Goal: Task Accomplishment & Management: Use online tool/utility

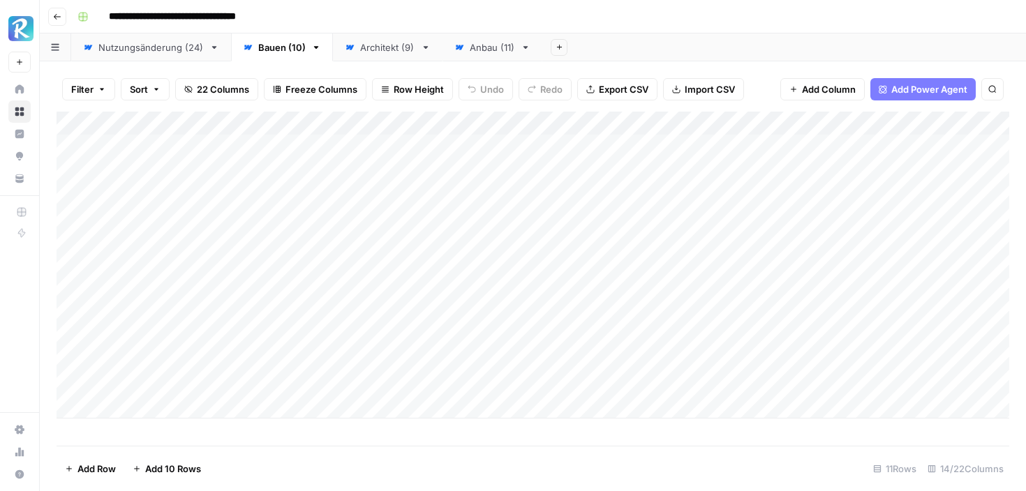
click at [59, 13] on icon "button" at bounding box center [57, 17] width 8 height 8
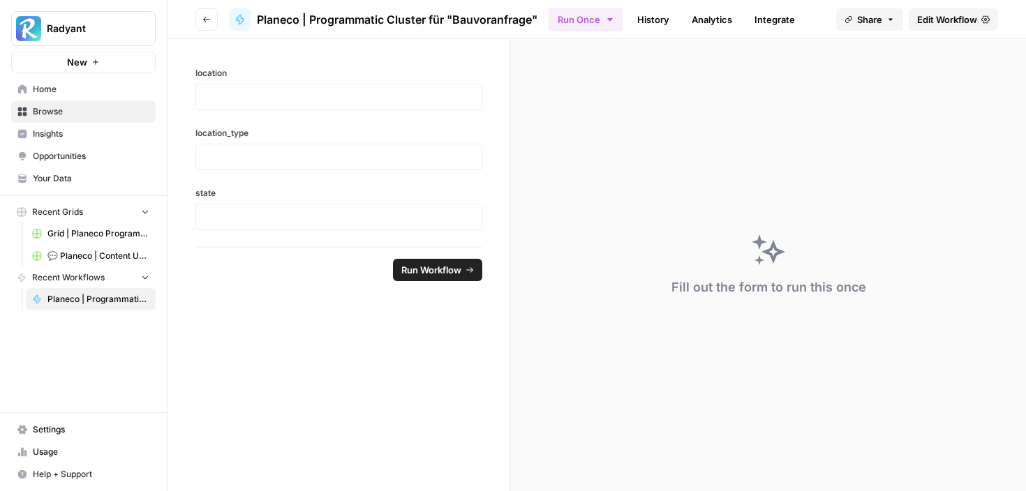
click at [90, 255] on span "💬 Planeco | Content Update at Scale" at bounding box center [98, 256] width 102 height 13
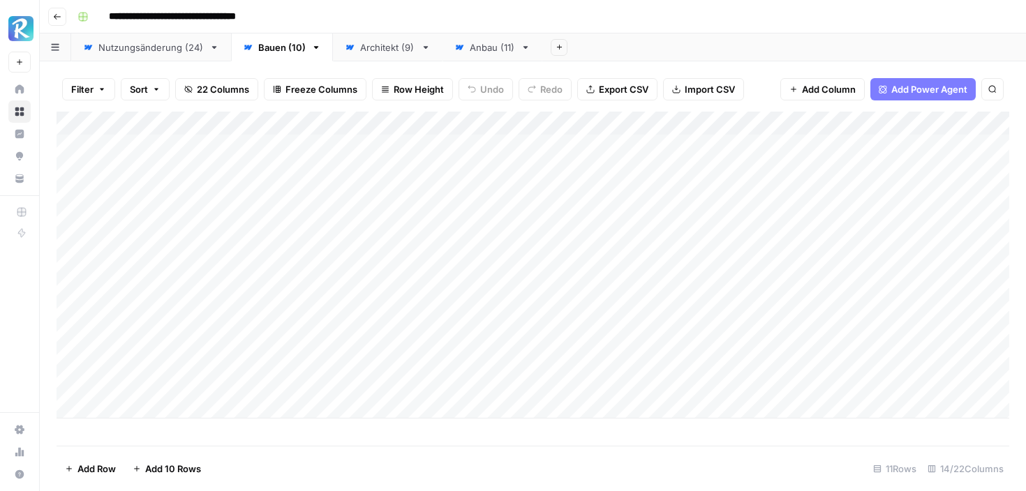
click at [51, 13] on button "Go back" at bounding box center [57, 17] width 18 height 18
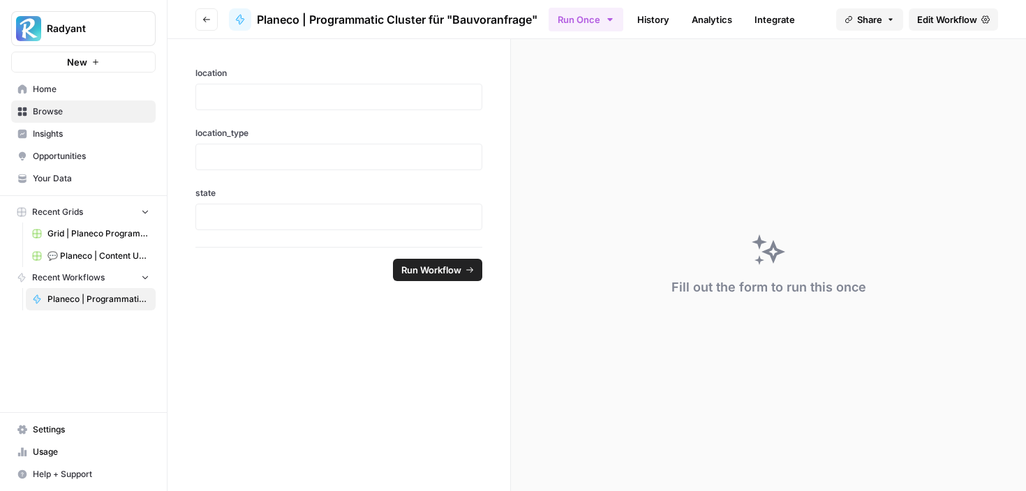
click at [142, 283] on button "Recent Workflows" at bounding box center [83, 277] width 144 height 21
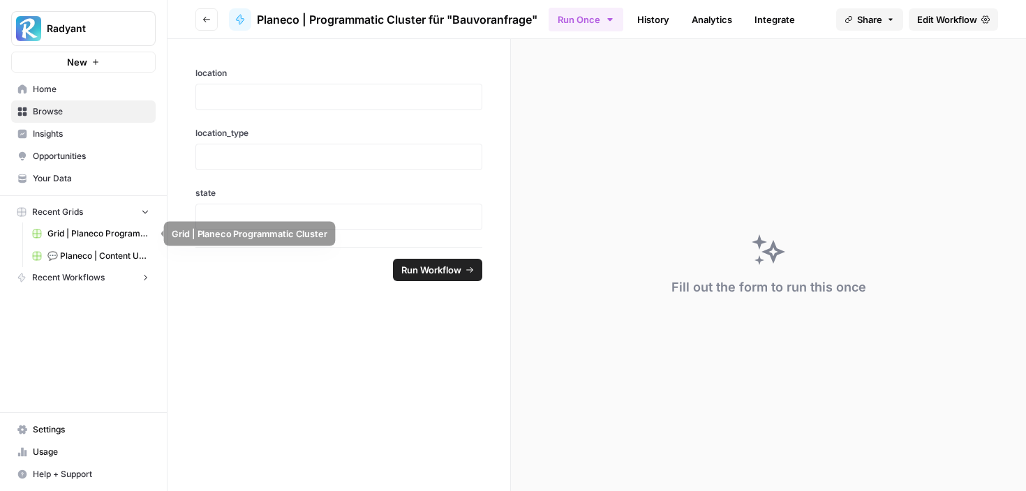
click at [139, 237] on span "Grid | Planeco Programmatic Cluster" at bounding box center [98, 233] width 102 height 13
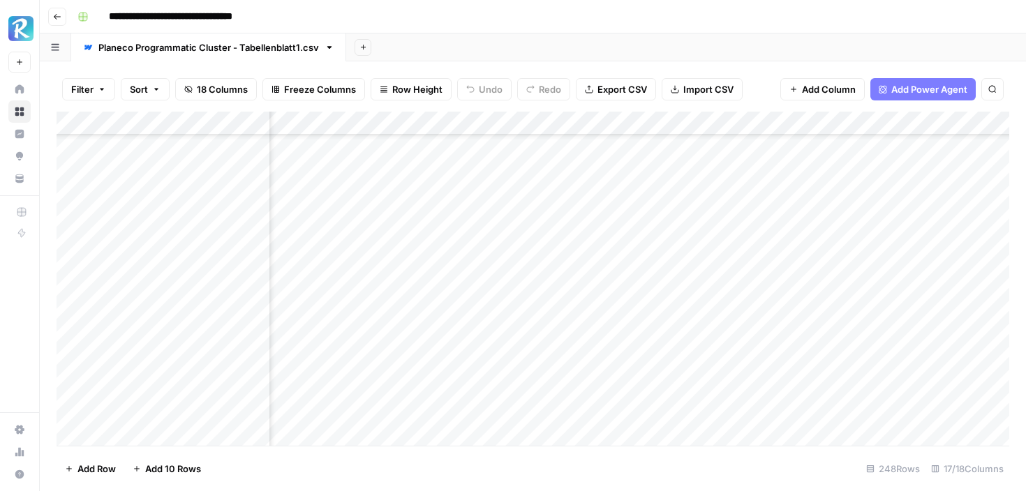
scroll to position [135, 1049]
click at [499, 319] on div "Add Column" at bounding box center [533, 279] width 952 height 334
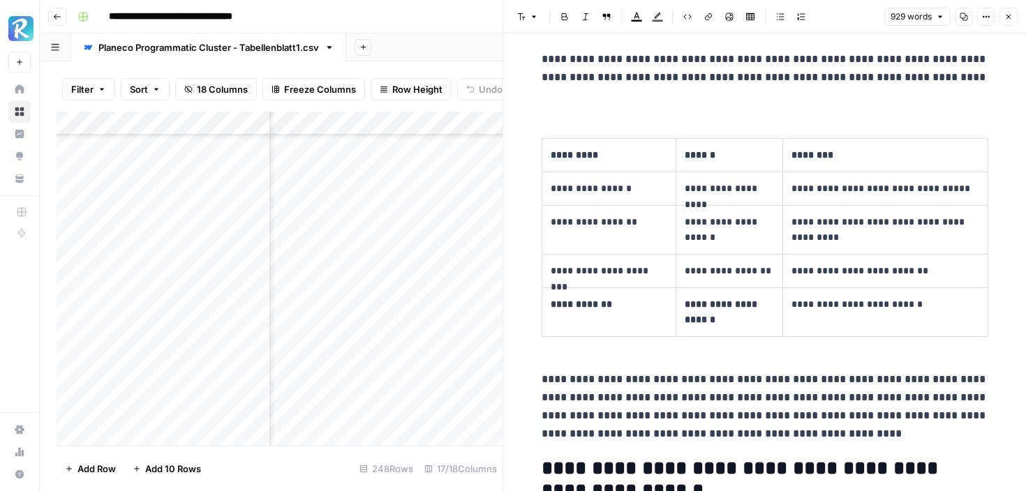
scroll to position [1370, 0]
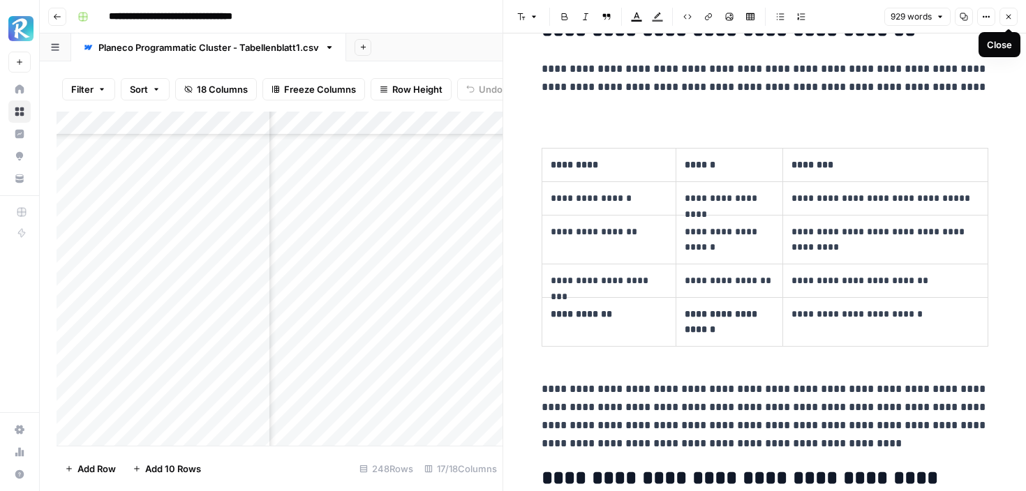
click at [1010, 16] on icon "button" at bounding box center [1008, 17] width 8 height 8
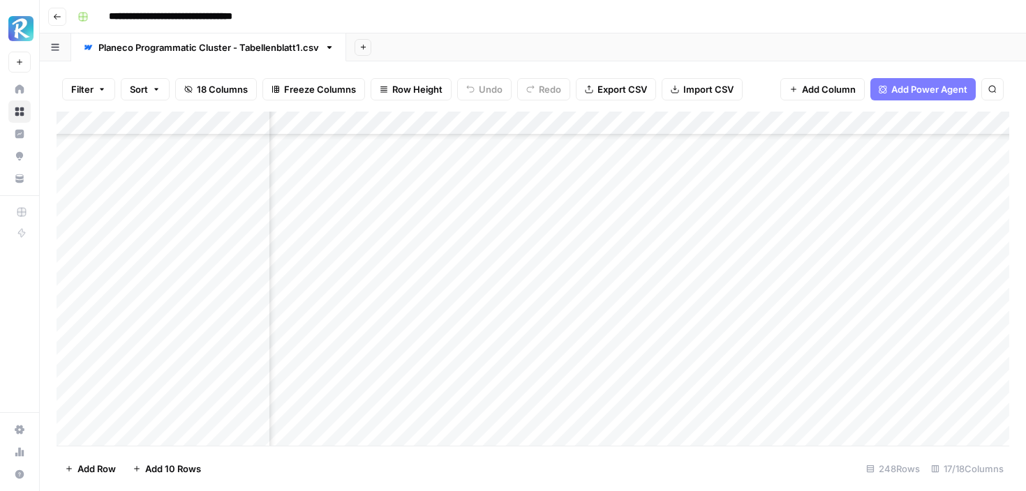
scroll to position [381, 447]
click at [718, 289] on div "Add Column" at bounding box center [533, 279] width 952 height 334
click at [731, 279] on div "Add Column" at bounding box center [533, 279] width 952 height 334
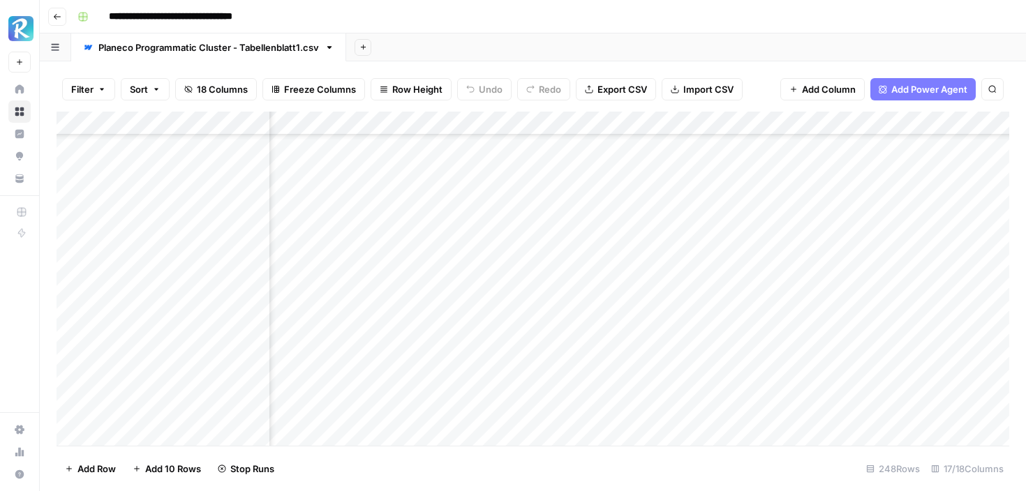
click at [734, 329] on div "Add Column" at bounding box center [533, 279] width 952 height 334
click at [542, 316] on div "Add Column" at bounding box center [533, 279] width 952 height 334
click at [925, 406] on div "Add Column" at bounding box center [533, 279] width 952 height 334
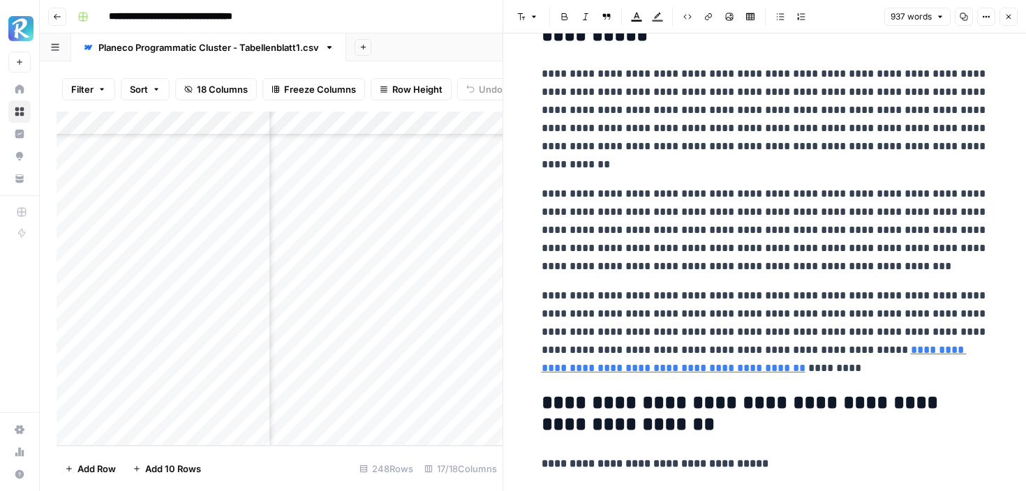
scroll to position [505, 0]
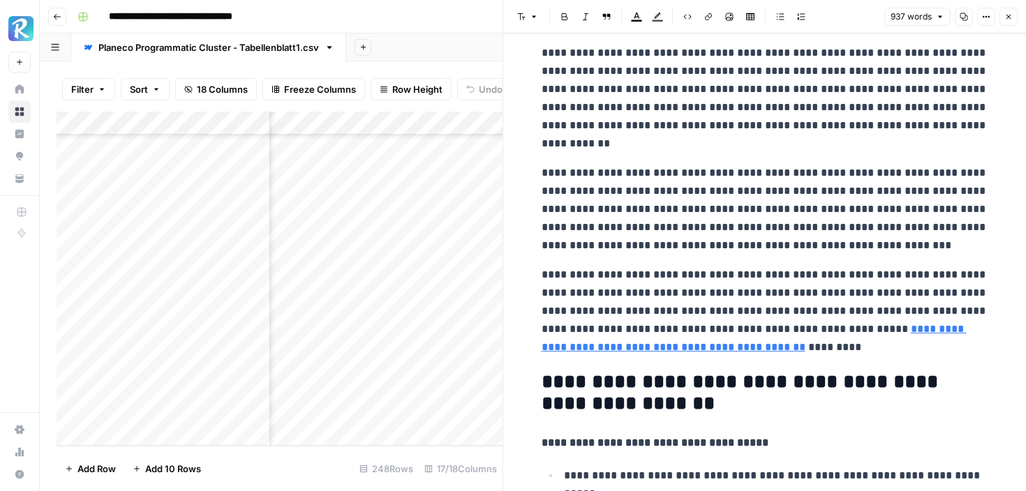
click at [1010, 16] on icon "button" at bounding box center [1008, 17] width 8 height 8
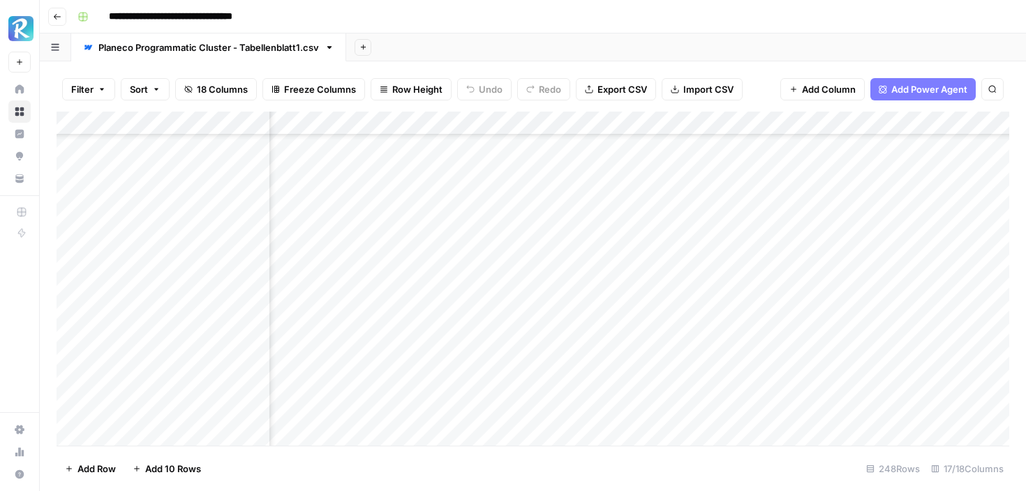
scroll to position [4306, 795]
click at [748, 299] on div "Add Column" at bounding box center [533, 279] width 952 height 334
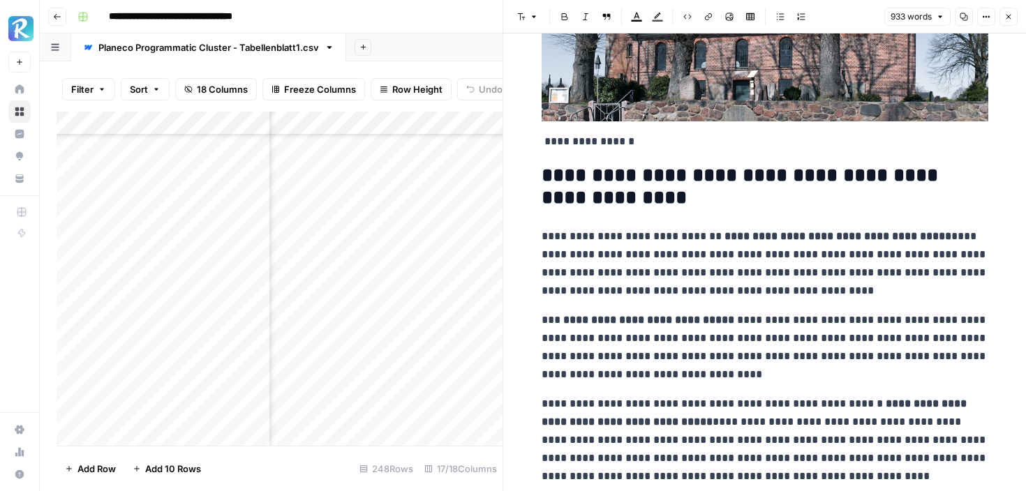
scroll to position [551, 0]
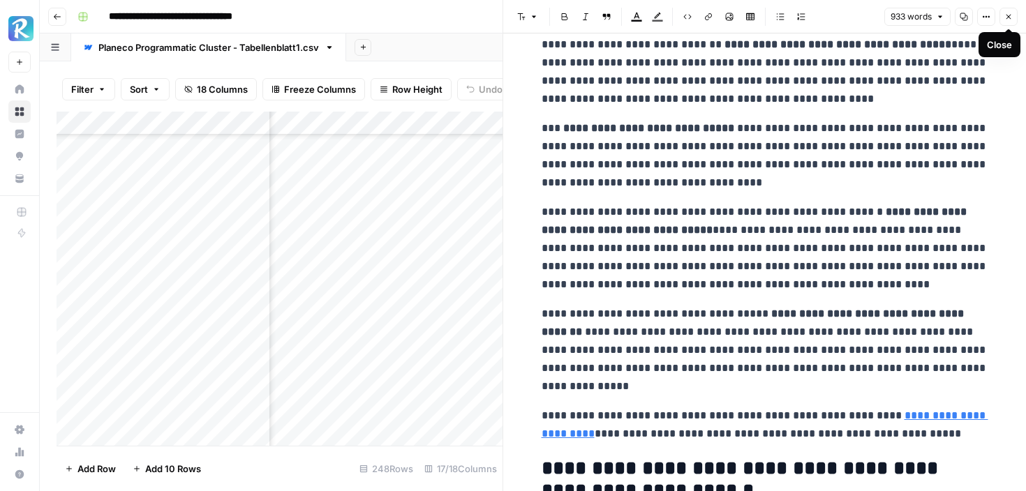
click at [1012, 17] on span "Close" at bounding box center [1012, 17] width 1 height 1
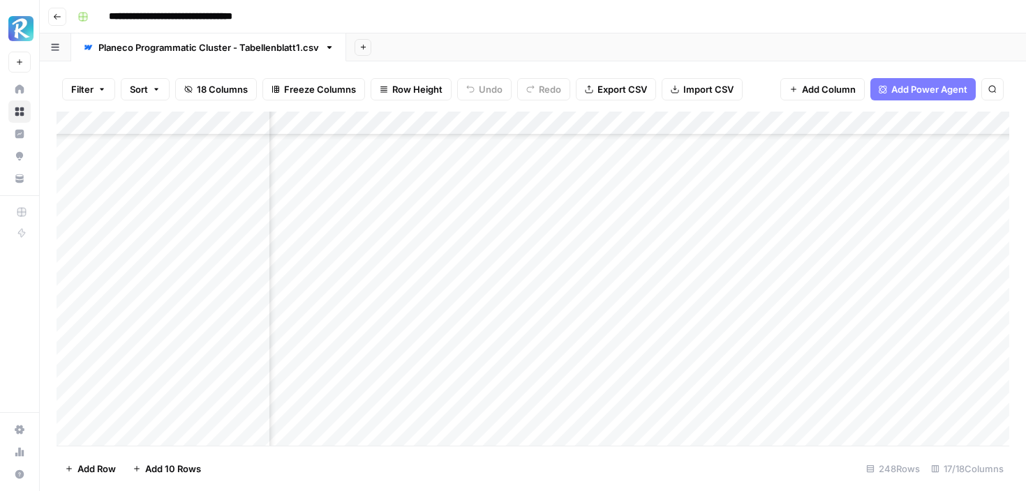
scroll to position [440, 795]
click at [747, 230] on div "Add Column" at bounding box center [533, 279] width 952 height 334
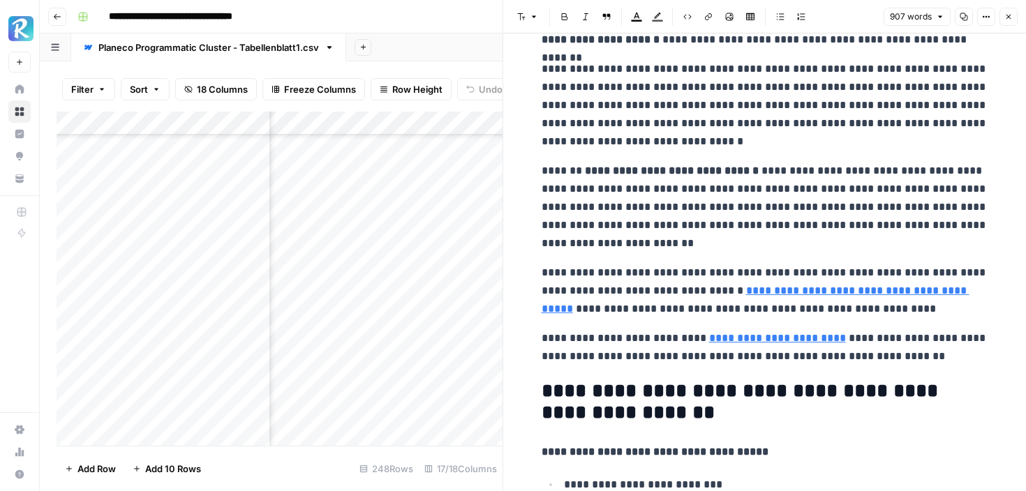
scroll to position [582, 0]
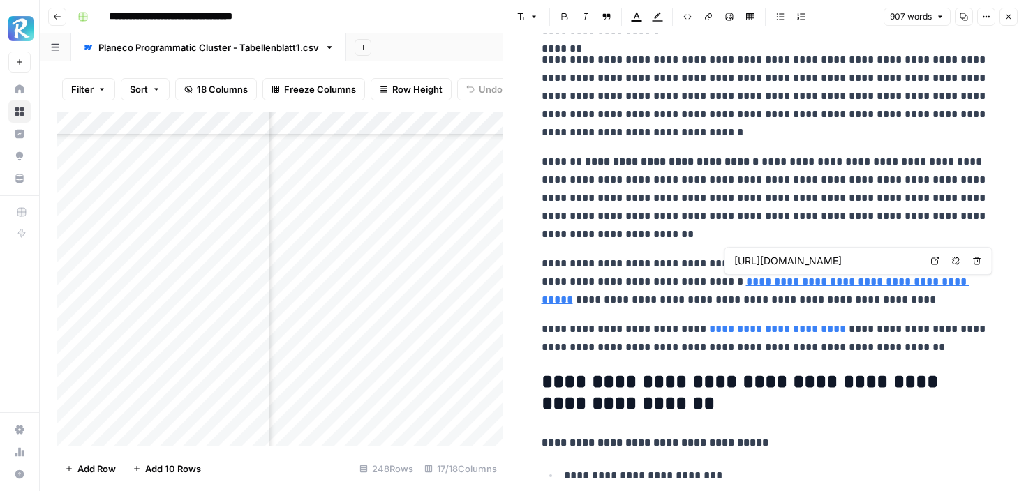
click at [814, 286] on link "**********" at bounding box center [755, 290] width 428 height 29
click at [940, 257] on link "Open in a new tab" at bounding box center [935, 261] width 18 height 18
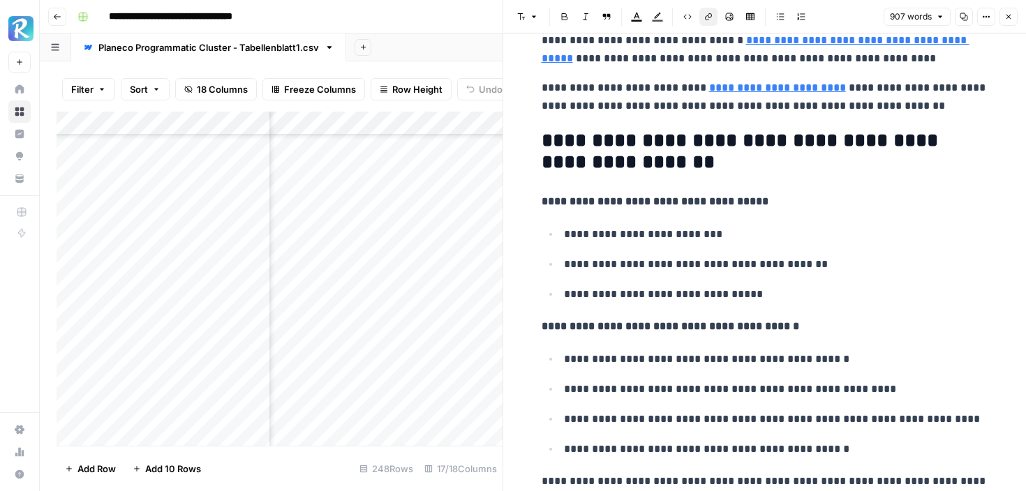
click at [710, 264] on p "**********" at bounding box center [776, 264] width 424 height 18
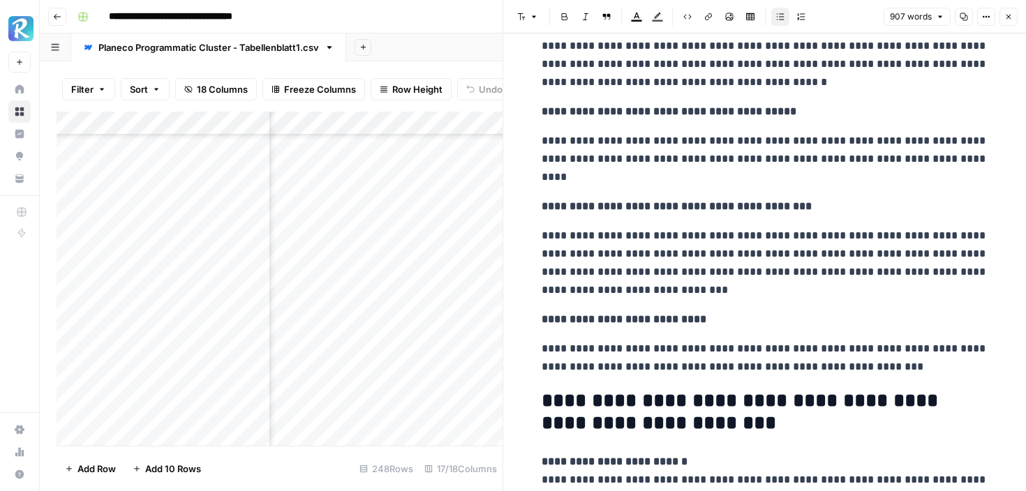
scroll to position [1856, 0]
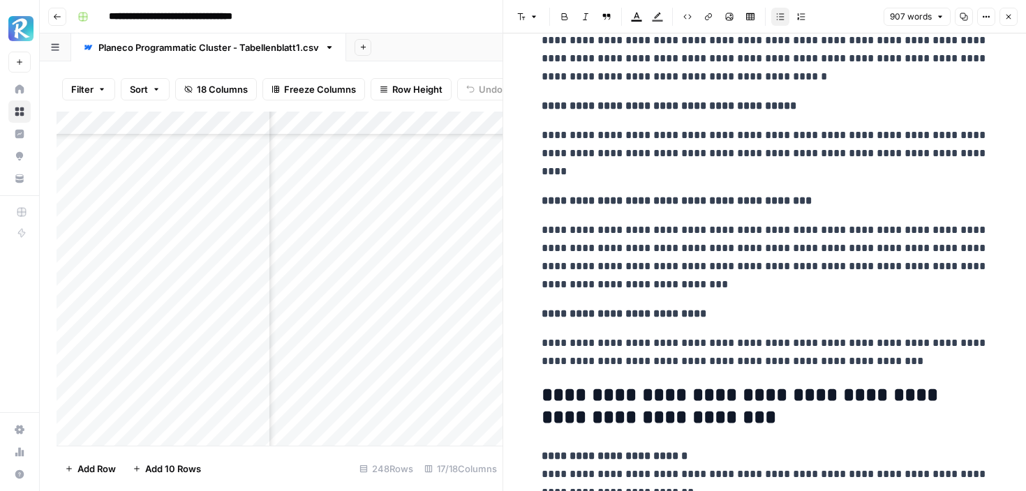
click at [828, 57] on p "**********" at bounding box center [764, 58] width 447 height 54
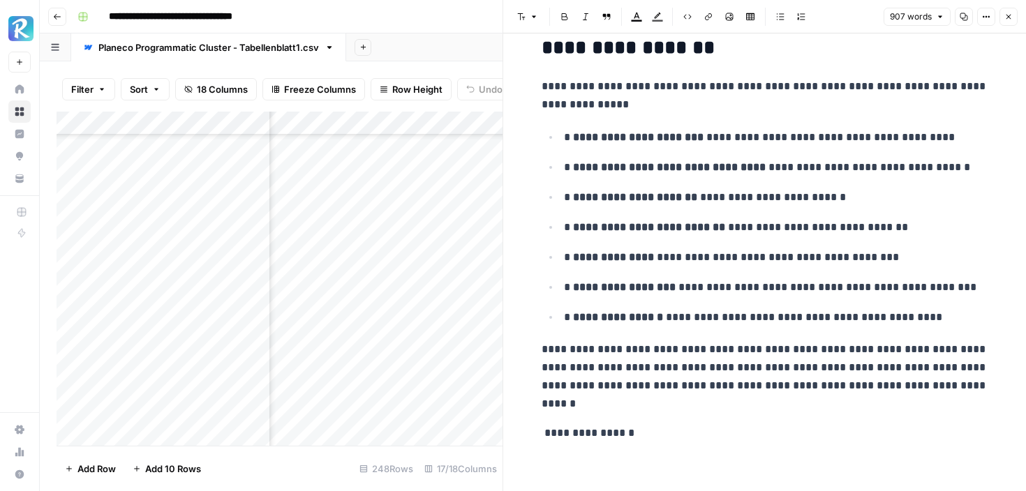
scroll to position [3394, 0]
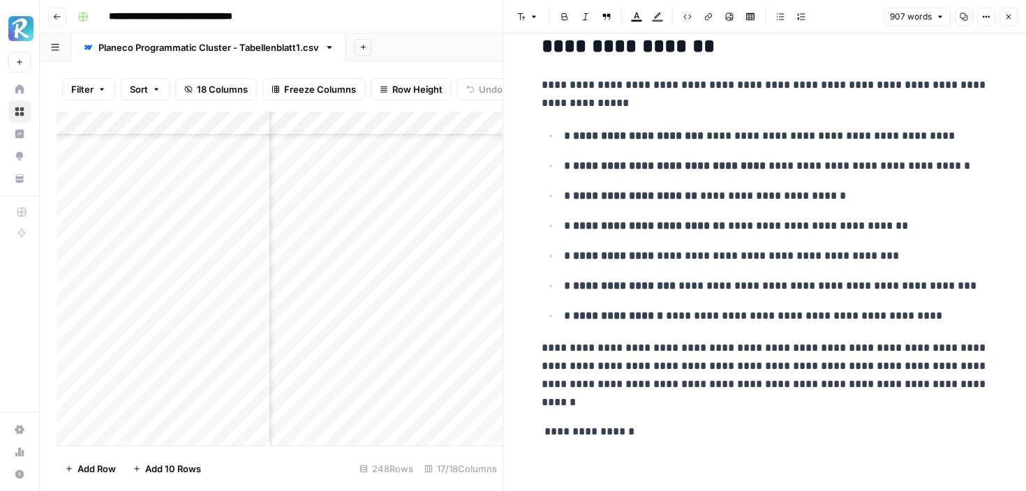
click at [1005, 17] on icon "button" at bounding box center [1008, 17] width 8 height 8
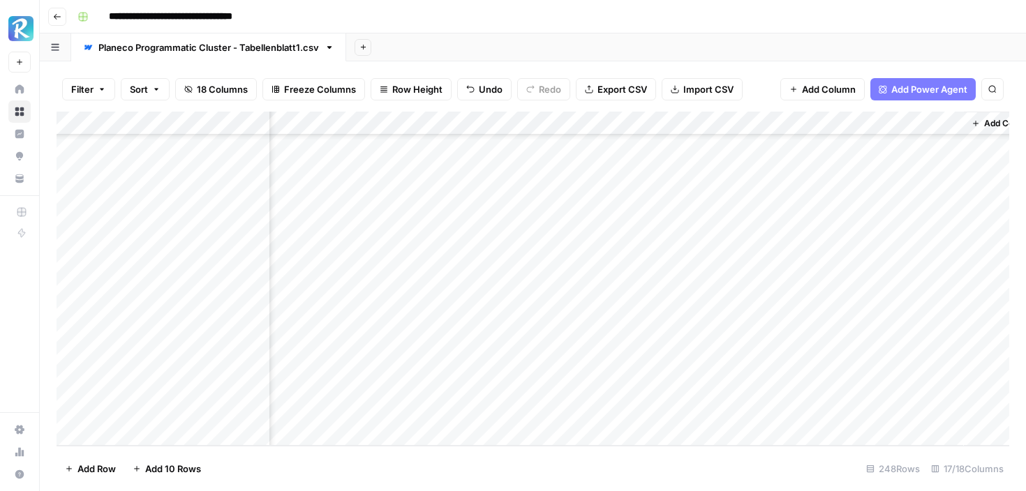
scroll to position [5595, 1428]
click at [762, 123] on div "Add Column" at bounding box center [533, 279] width 952 height 334
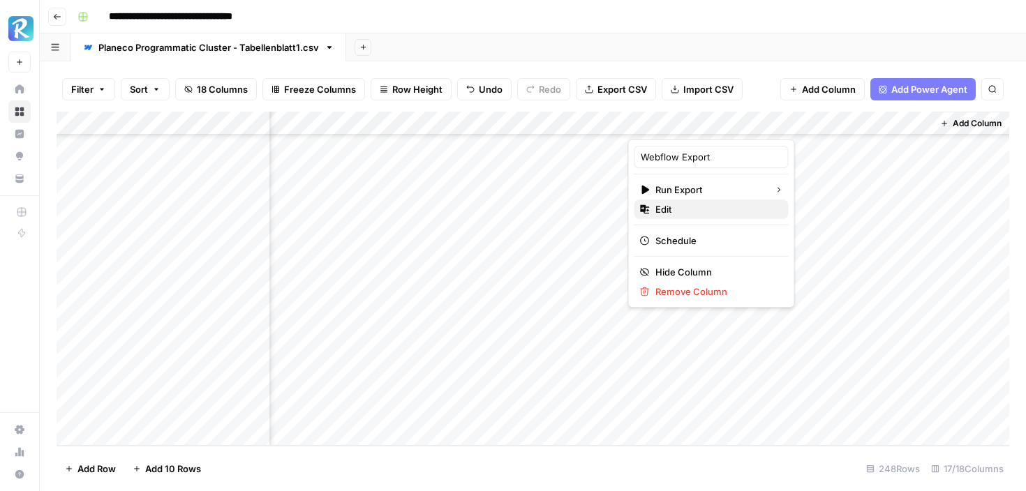
click at [705, 205] on span "Edit" at bounding box center [716, 209] width 122 height 14
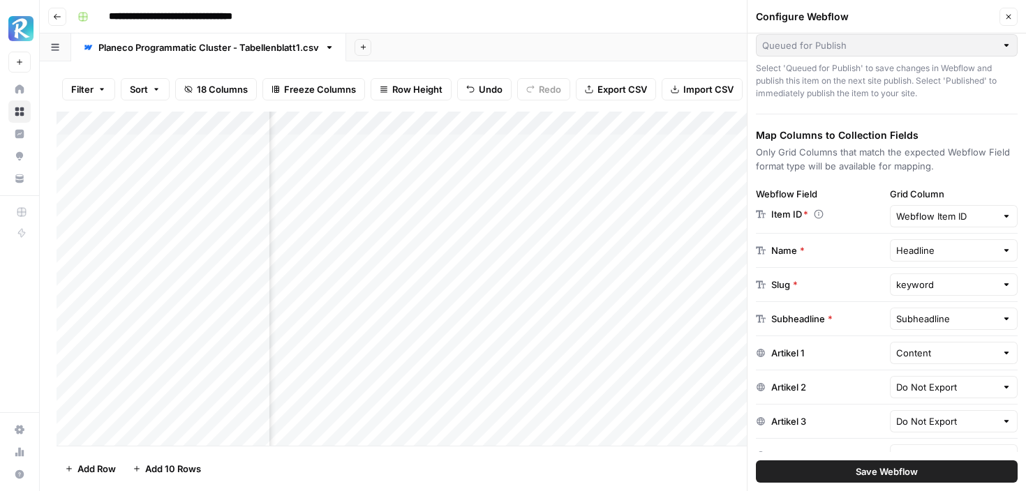
scroll to position [0, 673]
click at [595, 149] on div "Add Column" at bounding box center [533, 279] width 952 height 334
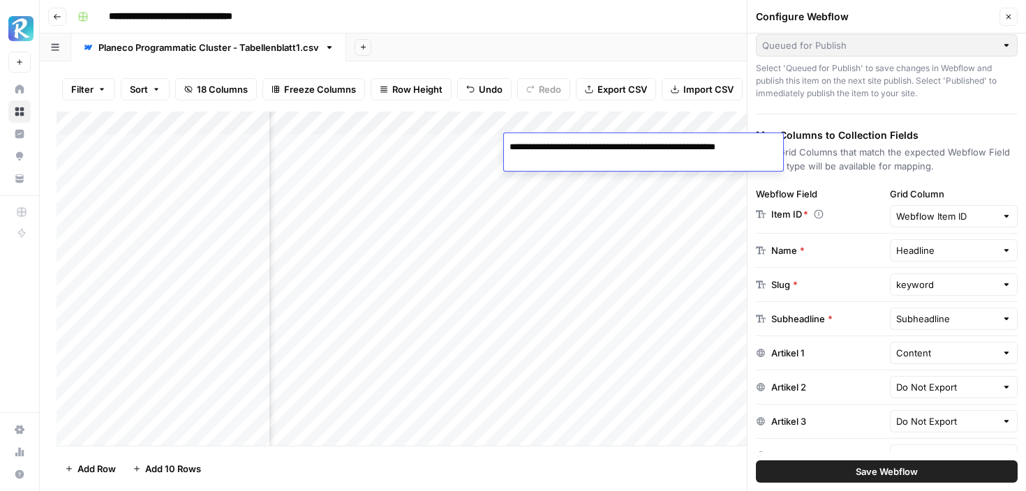
click at [597, 225] on div "Add Column" at bounding box center [533, 279] width 952 height 334
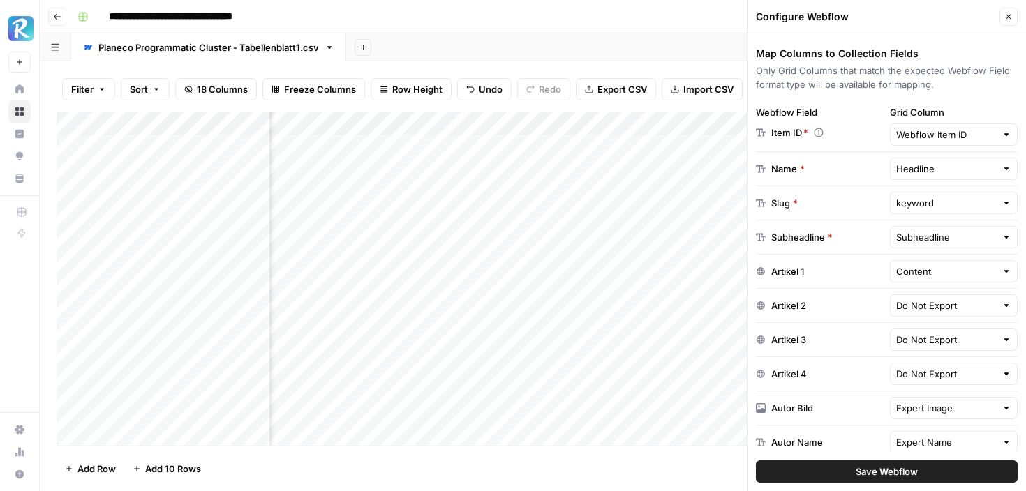
scroll to position [208, 0]
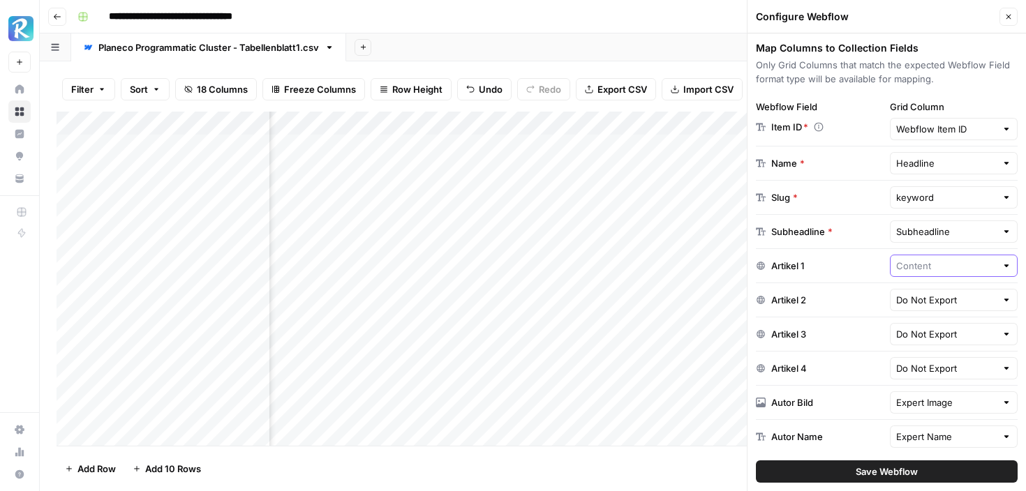
click at [966, 264] on input "text" at bounding box center [946, 266] width 100 height 14
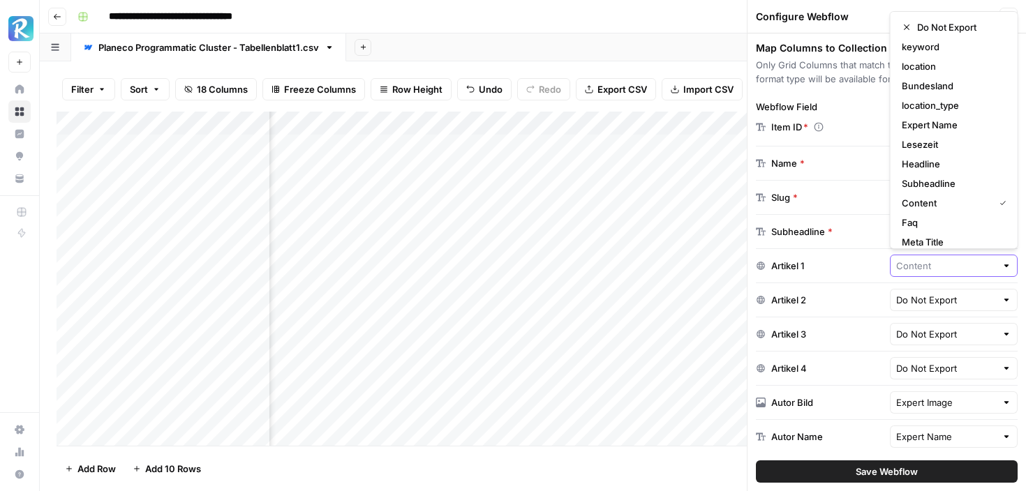
scroll to position [159, 0]
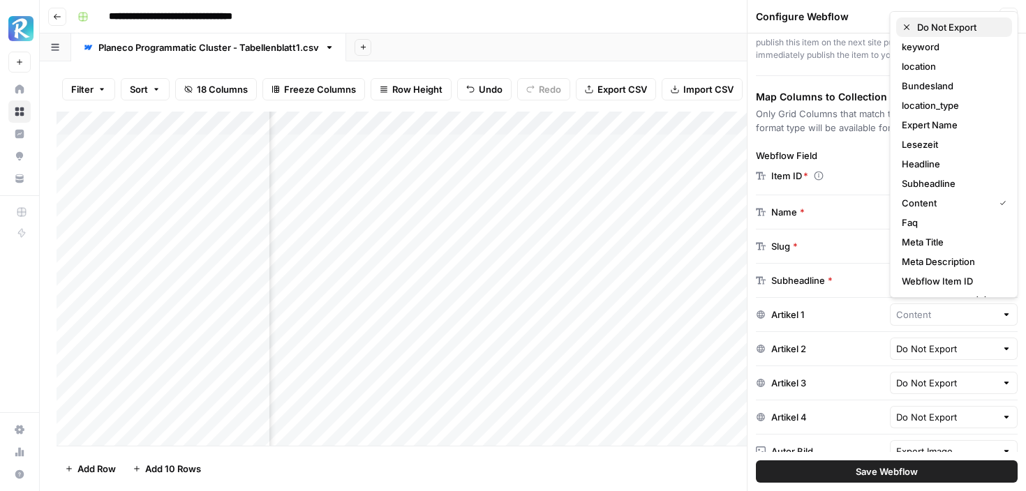
click at [948, 25] on span "Do Not Export" at bounding box center [959, 27] width 84 height 14
type input "Do Not Export"
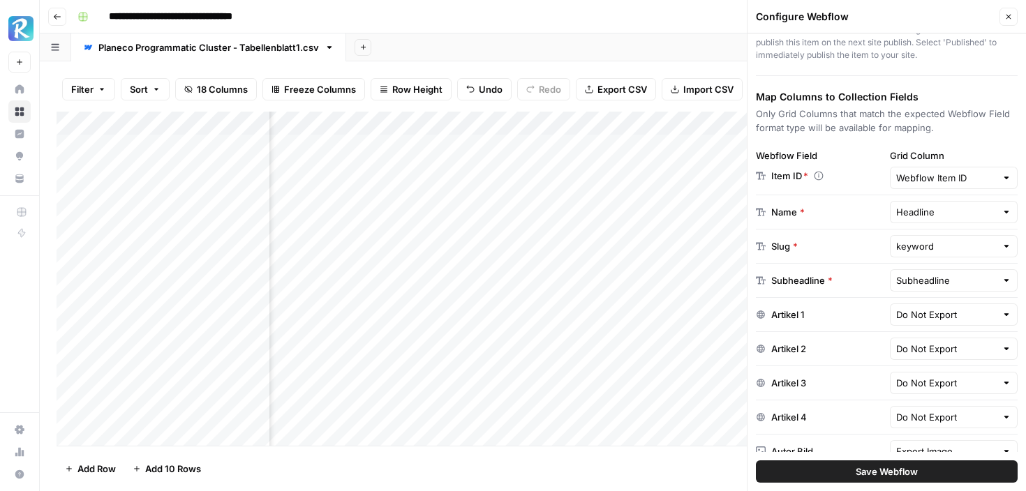
scroll to position [230, 0]
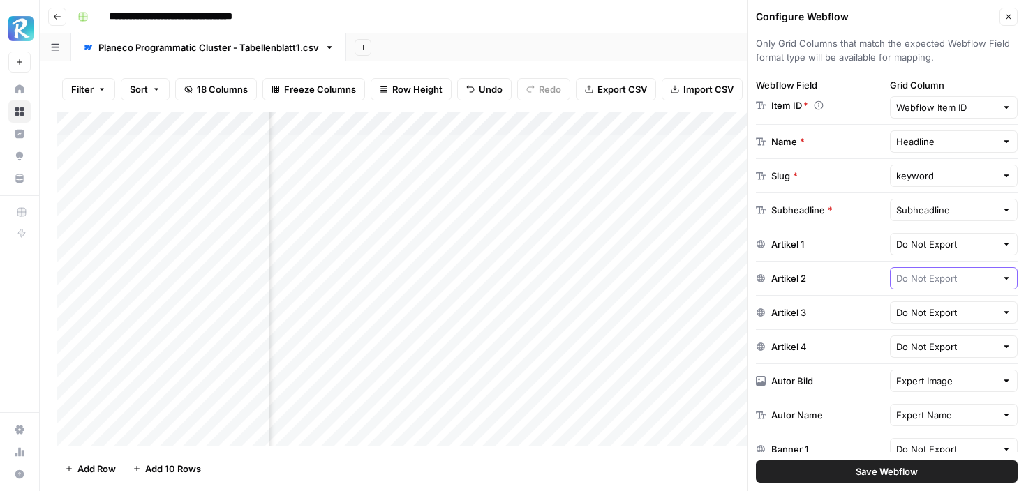
click at [969, 277] on input "text" at bounding box center [946, 278] width 100 height 14
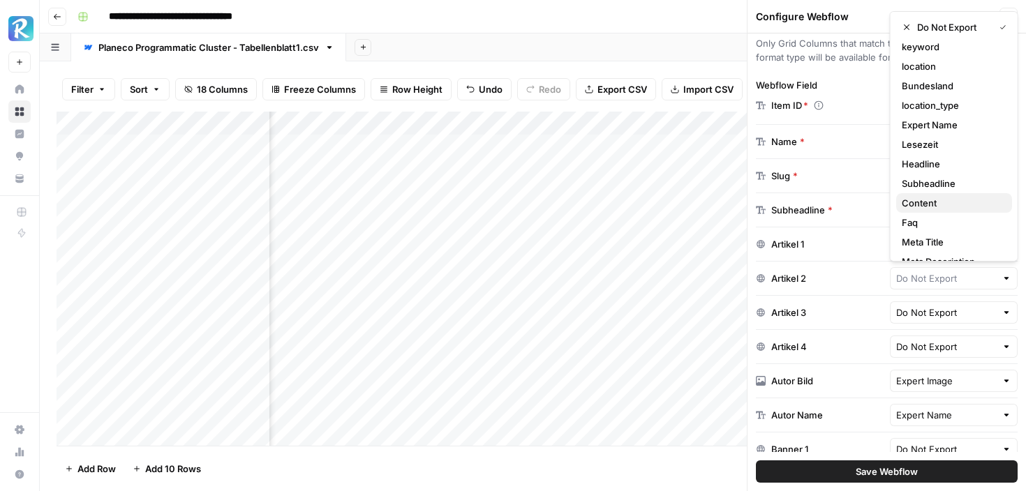
click at [919, 197] on span "Content" at bounding box center [951, 203] width 99 height 14
type input "Content"
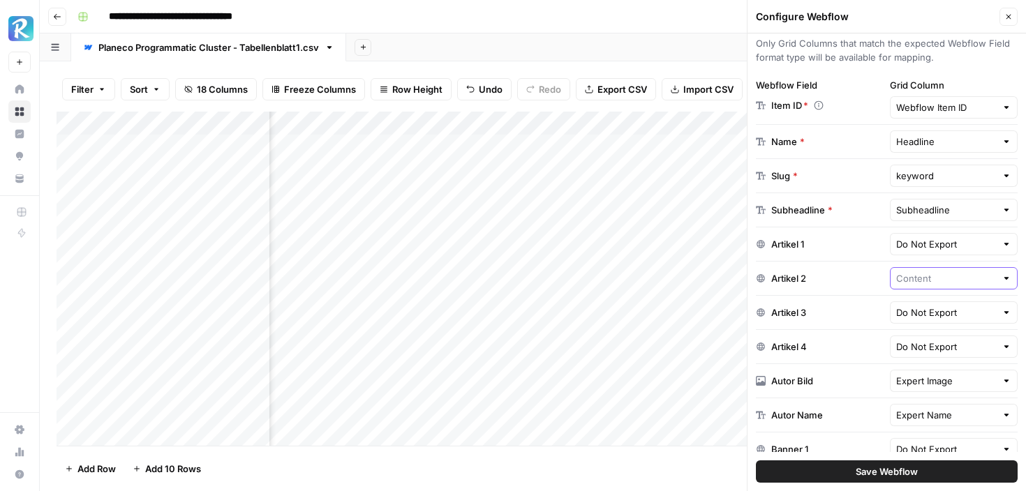
click at [985, 279] on input "text" at bounding box center [946, 278] width 100 height 14
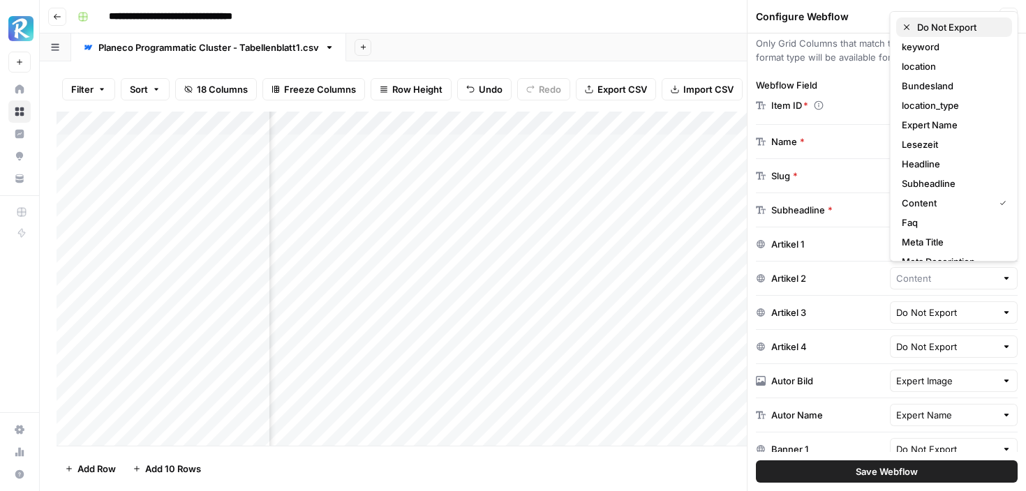
click at [929, 24] on span "Do Not Export" at bounding box center [959, 27] width 84 height 14
type input "Do Not Export"
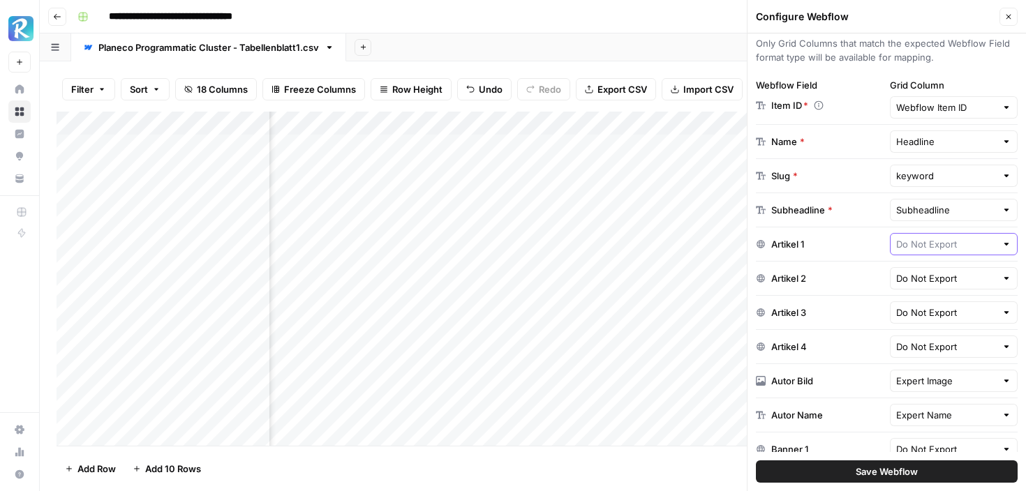
click at [965, 244] on input "text" at bounding box center [946, 244] width 100 height 14
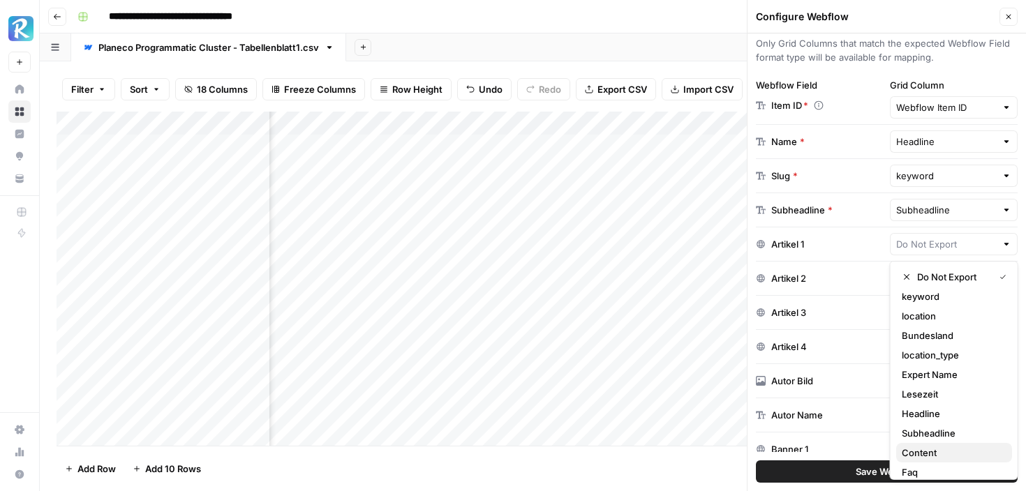
click at [915, 447] on span "Content" at bounding box center [951, 453] width 99 height 14
type input "Content"
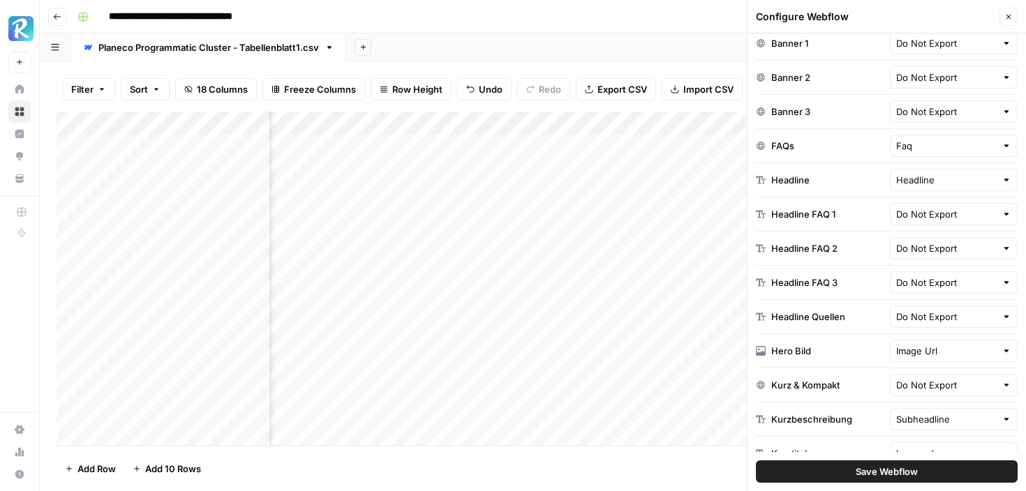
scroll to position [644, 0]
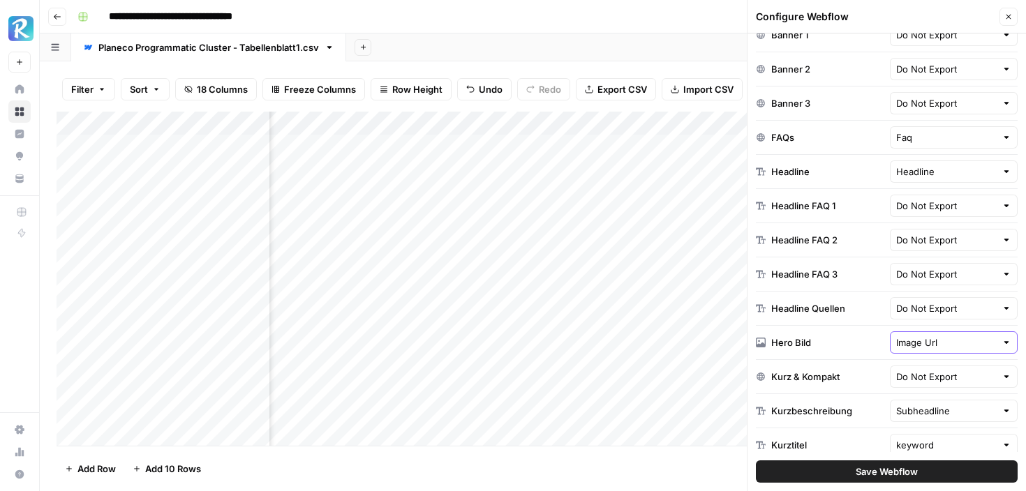
click at [906, 343] on input "Image Url" at bounding box center [946, 343] width 100 height 14
click at [847, 332] on div "Hero Bild" at bounding box center [887, 343] width 262 height 34
type input "Image Url"
click at [912, 343] on input "Image Url" at bounding box center [946, 343] width 100 height 14
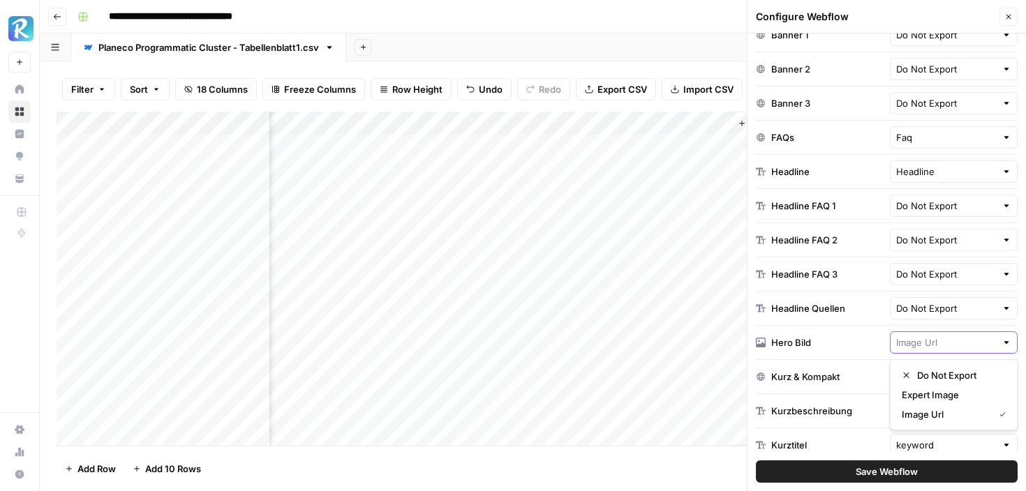
click at [539, 269] on div "Add Column" at bounding box center [533, 279] width 952 height 334
type input "Image Url"
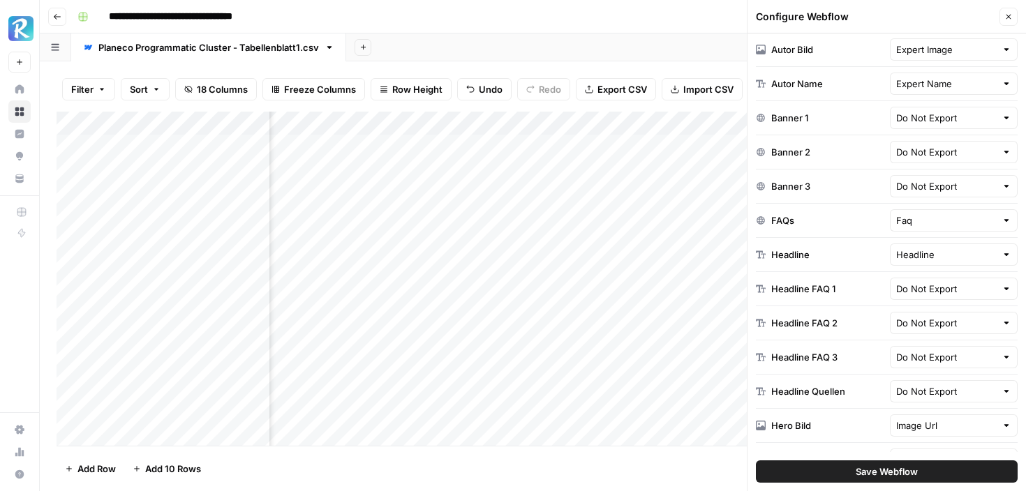
scroll to position [0, 0]
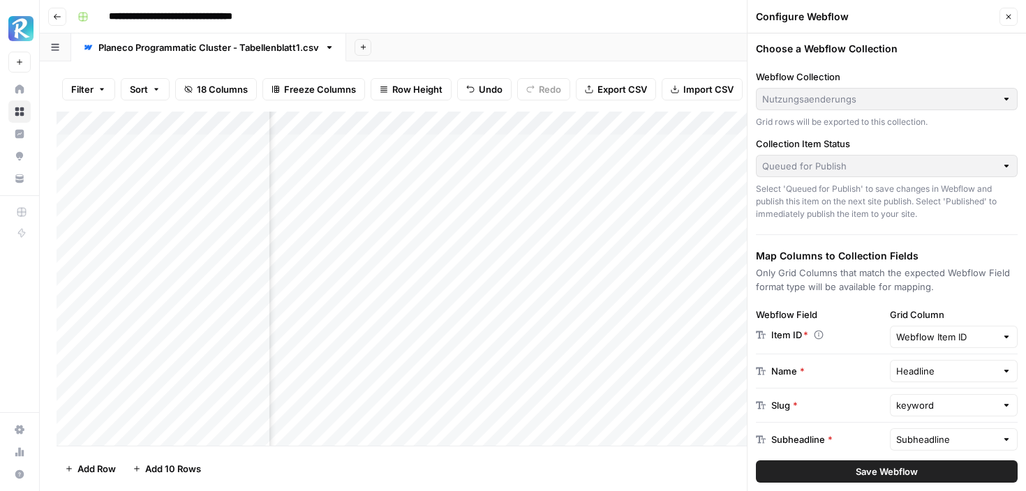
click at [888, 470] on span "Save Webflow" at bounding box center [886, 472] width 62 height 14
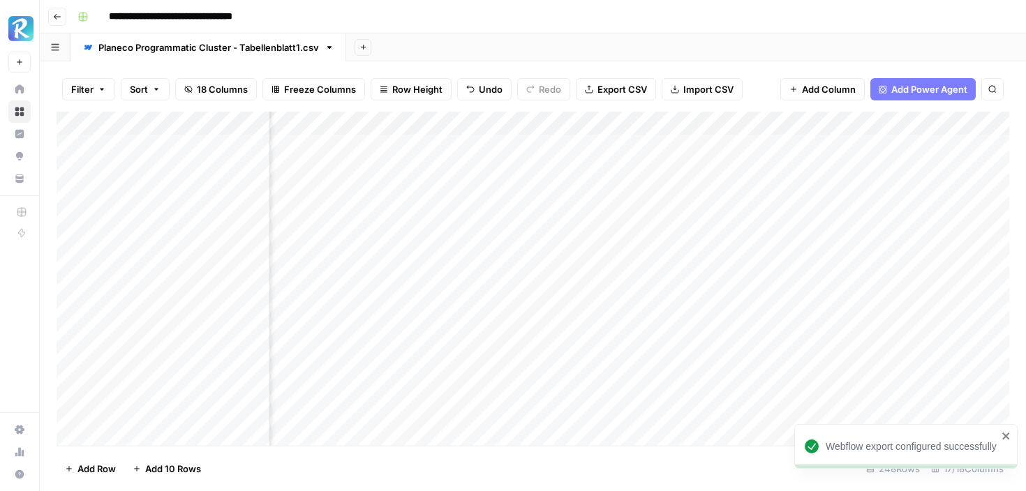
scroll to position [0, 1322]
click at [876, 122] on div "Add Column" at bounding box center [533, 279] width 952 height 334
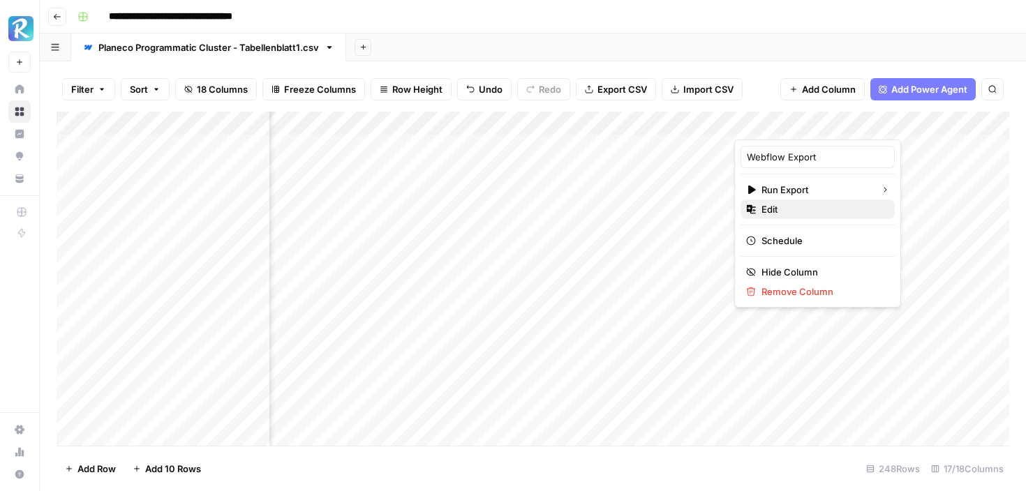
click at [791, 211] on span "Edit" at bounding box center [822, 209] width 122 height 14
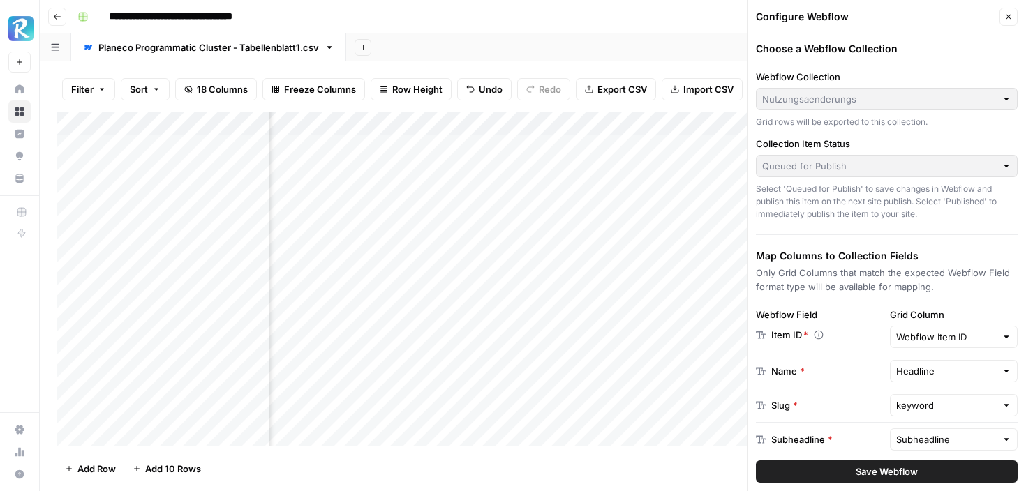
click at [1012, 19] on button "Close" at bounding box center [1008, 17] width 18 height 18
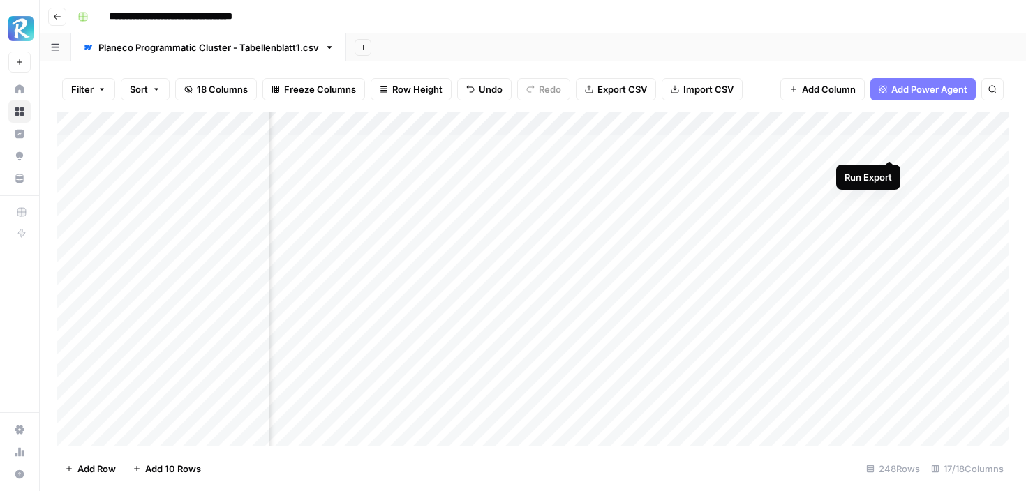
click at [889, 146] on div "Add Column" at bounding box center [533, 279] width 952 height 334
click at [652, 145] on div "Add Column" at bounding box center [533, 279] width 952 height 334
click at [767, 124] on div "Add Column" at bounding box center [533, 279] width 952 height 334
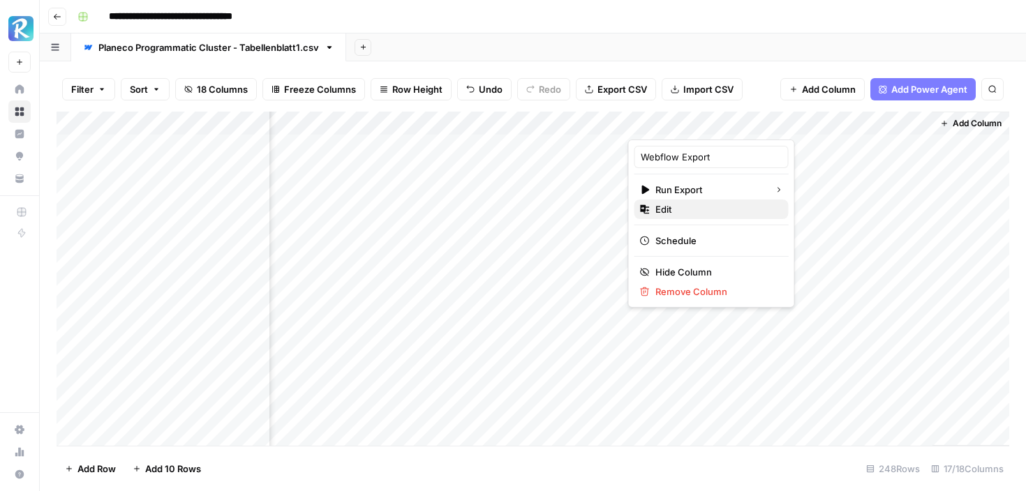
click at [687, 206] on span "Edit" at bounding box center [716, 209] width 122 height 14
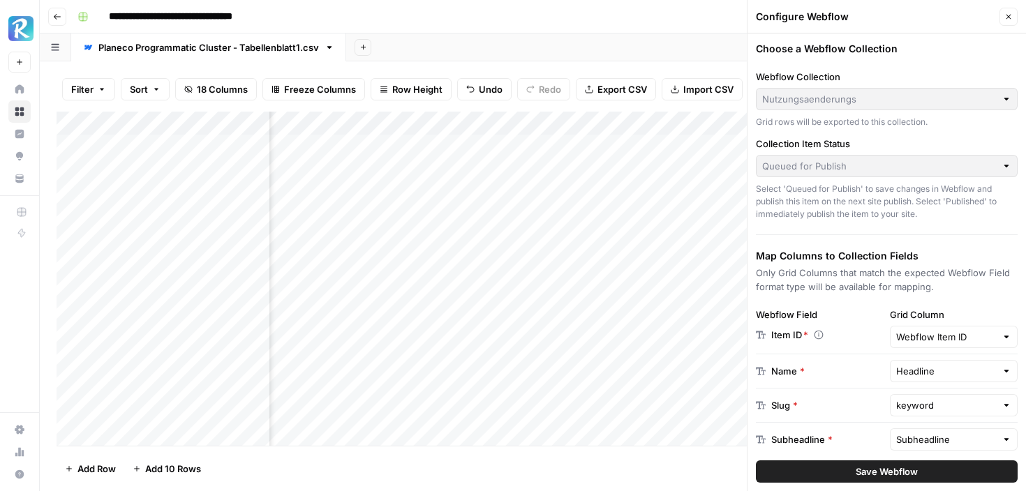
click at [1004, 22] on button "Close" at bounding box center [1008, 17] width 18 height 18
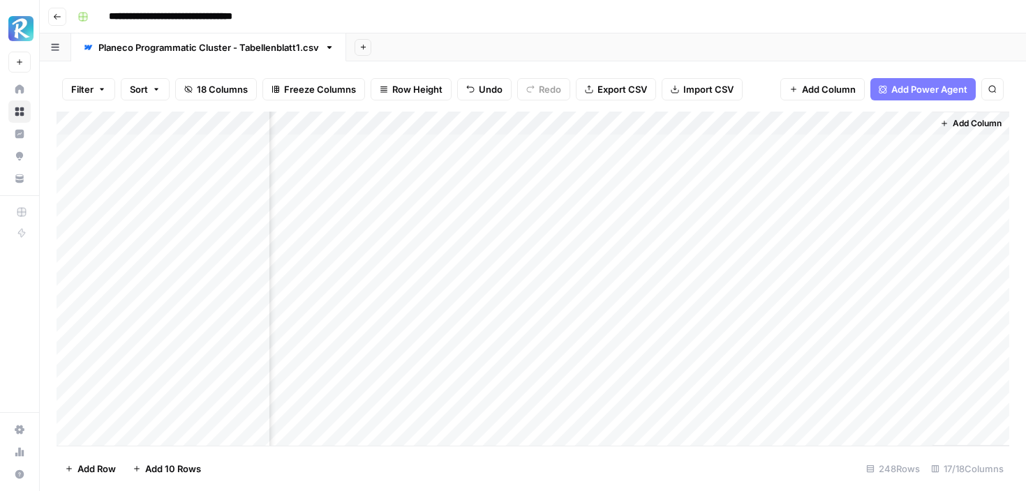
click at [767, 124] on div "Add Column" at bounding box center [533, 279] width 952 height 334
click at [794, 160] on div "Add Column" at bounding box center [533, 279] width 952 height 334
click at [978, 128] on div "Add Column" at bounding box center [533, 279] width 952 height 334
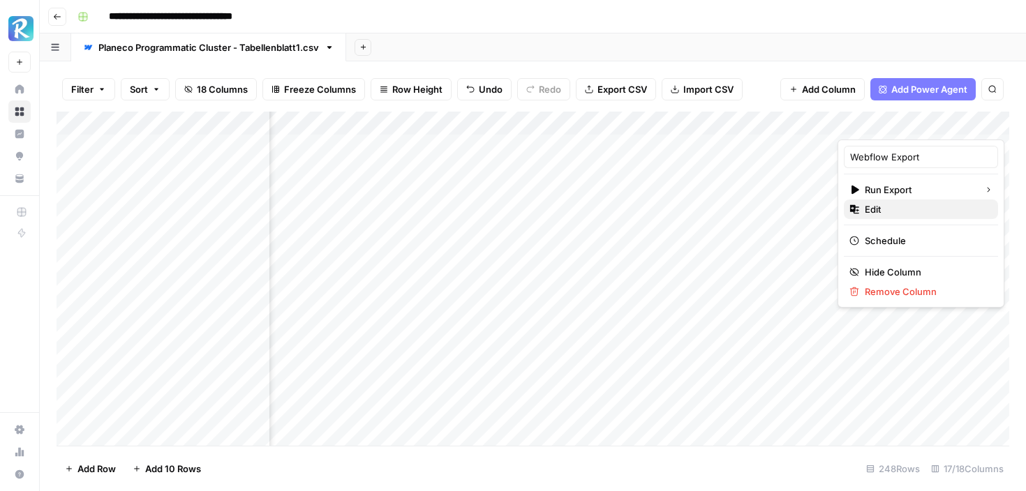
click at [896, 207] on span "Edit" at bounding box center [926, 209] width 122 height 14
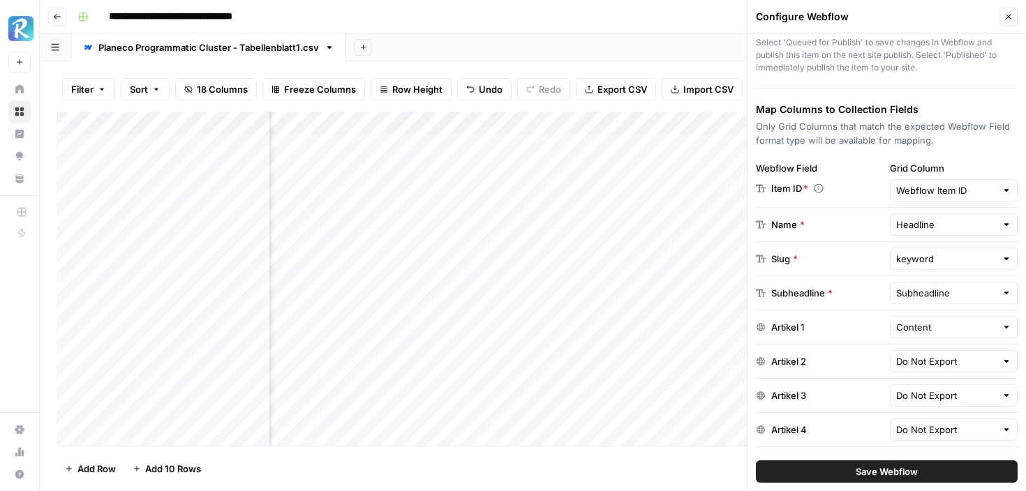
scroll to position [148, 0]
click at [950, 257] on input "text" at bounding box center [946, 258] width 100 height 14
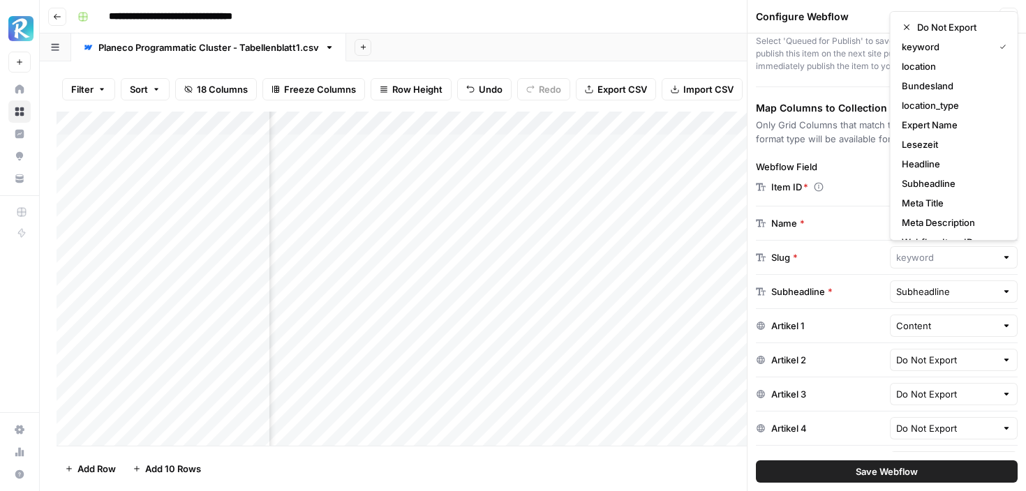
click at [849, 186] on div "Item ID *" at bounding box center [820, 187] width 128 height 14
type input "keyword"
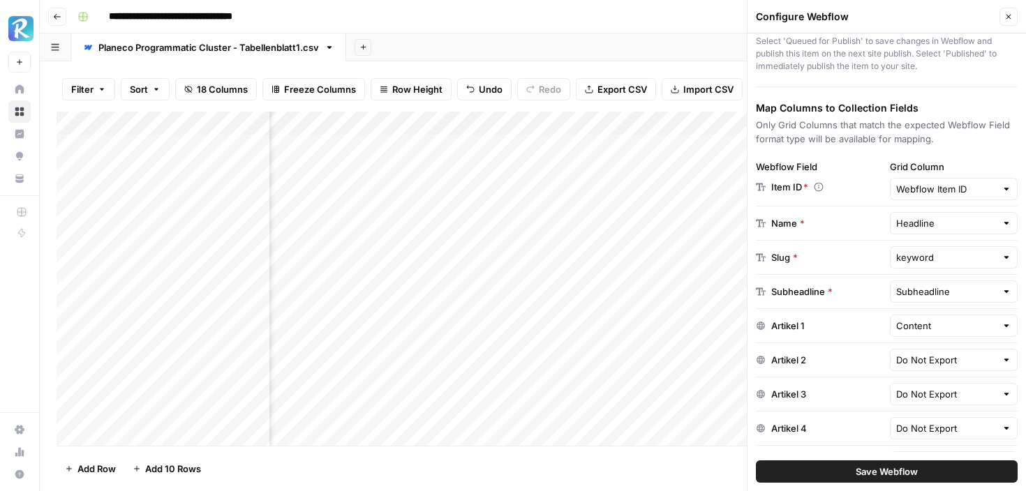
click at [696, 61] on div "Filter Sort 18 Columns Freeze Columns Row Height Undo Redo Export CSV Import CS…" at bounding box center [533, 276] width 986 height 430
click at [1013, 20] on button "Close" at bounding box center [1008, 17] width 18 height 18
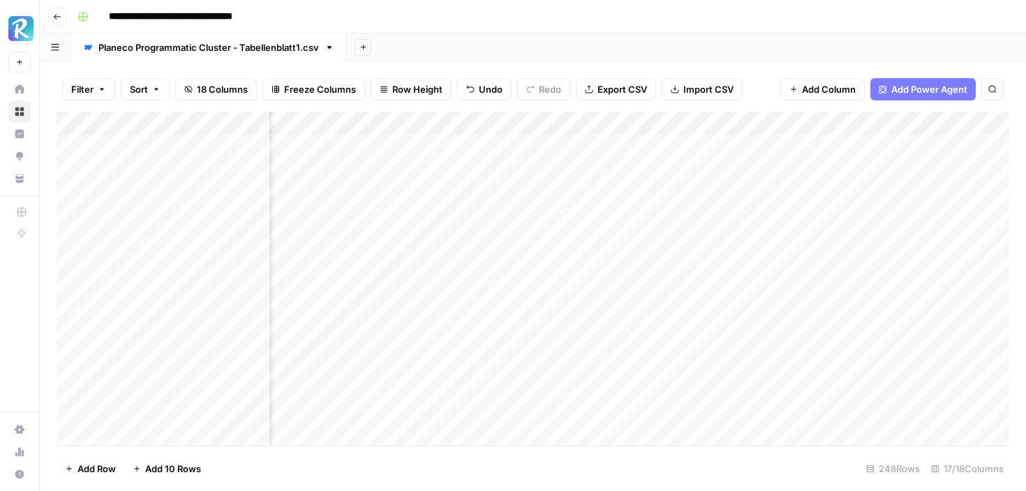
scroll to position [0, 1428]
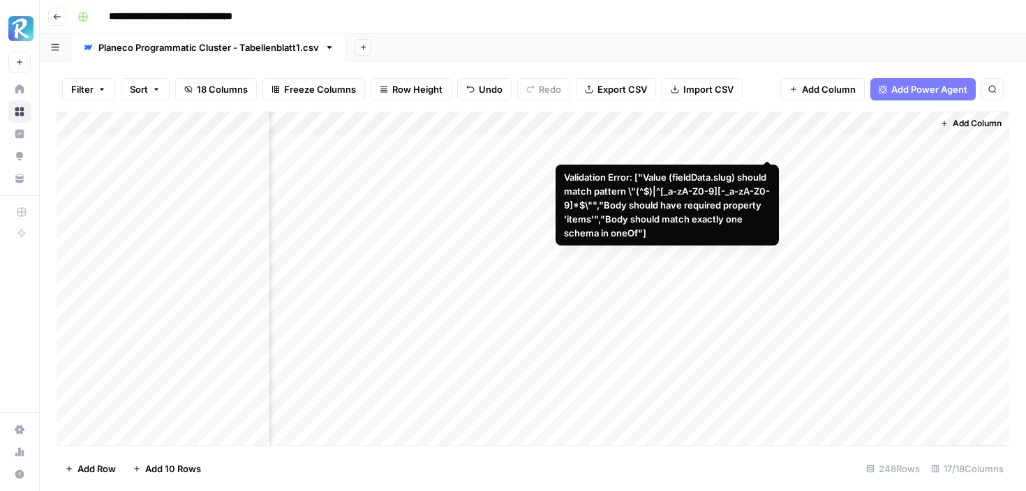
click at [760, 144] on div "Add Column" at bounding box center [533, 279] width 952 height 334
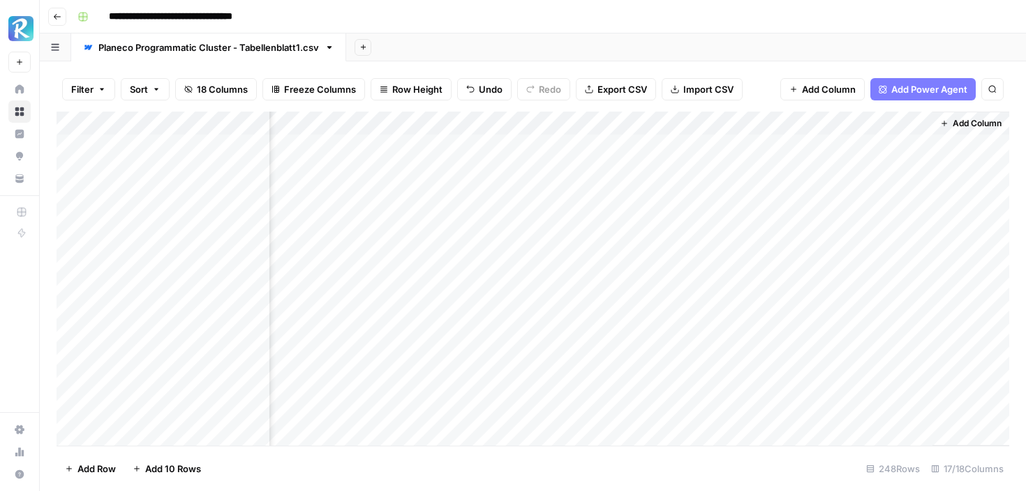
click at [769, 144] on div "Add Column" at bounding box center [533, 279] width 952 height 334
click at [257, 124] on div "Add Column" at bounding box center [533, 279] width 952 height 334
click at [825, 59] on div "Add Sheet" at bounding box center [686, 47] width 680 height 28
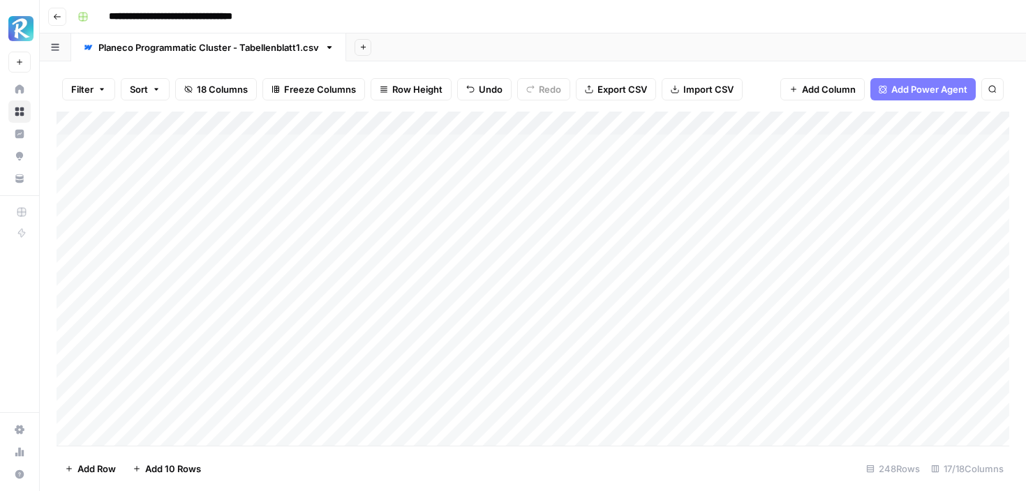
click at [601, 124] on div "Add Column" at bounding box center [533, 279] width 952 height 334
click at [800, 50] on div "Add Sheet" at bounding box center [686, 47] width 680 height 28
click at [261, 122] on div "Add Column" at bounding box center [533, 279] width 952 height 334
click at [817, 38] on div "Add Sheet" at bounding box center [686, 47] width 680 height 28
click at [815, 94] on span "Add Column" at bounding box center [829, 89] width 54 height 14
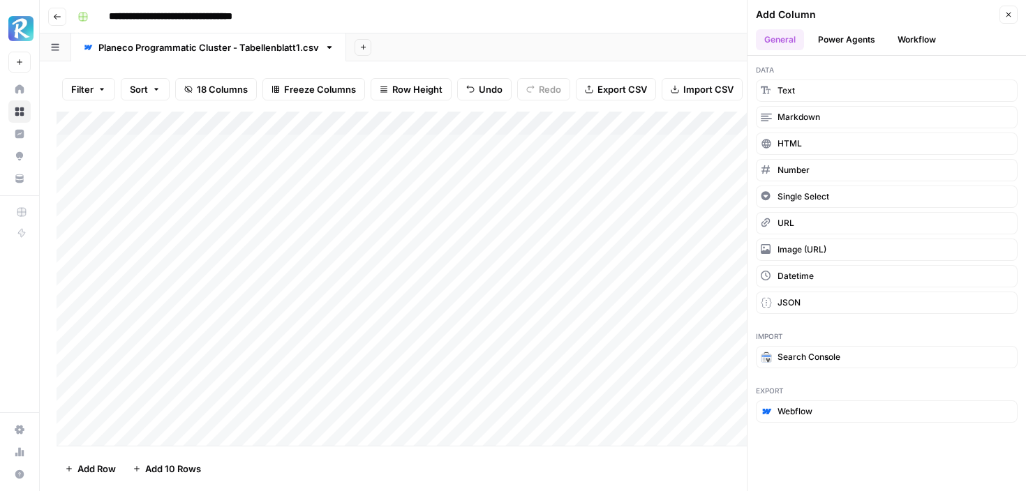
click at [655, 47] on div "Add Sheet" at bounding box center [686, 47] width 680 height 28
click at [1014, 15] on button "Close" at bounding box center [1008, 15] width 18 height 18
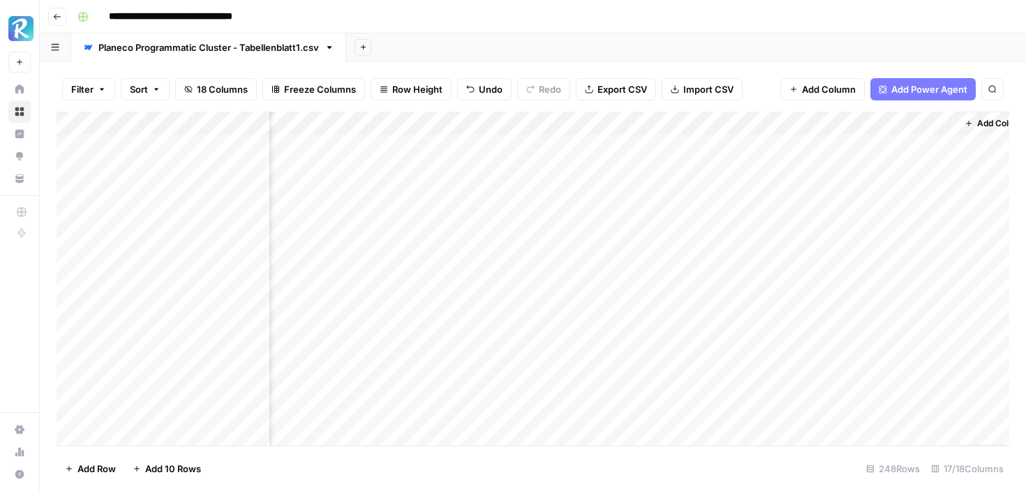
scroll to position [0, 1428]
click at [795, 40] on div "Add Sheet" at bounding box center [686, 47] width 680 height 28
